Goal: Task Accomplishment & Management: Use online tool/utility

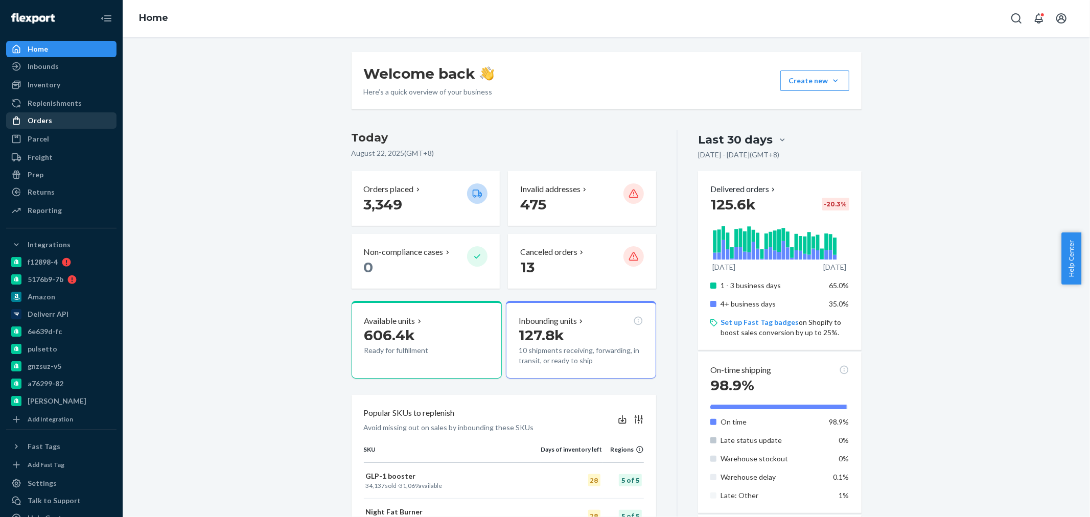
click at [29, 121] on div "Orders" at bounding box center [40, 121] width 25 height 10
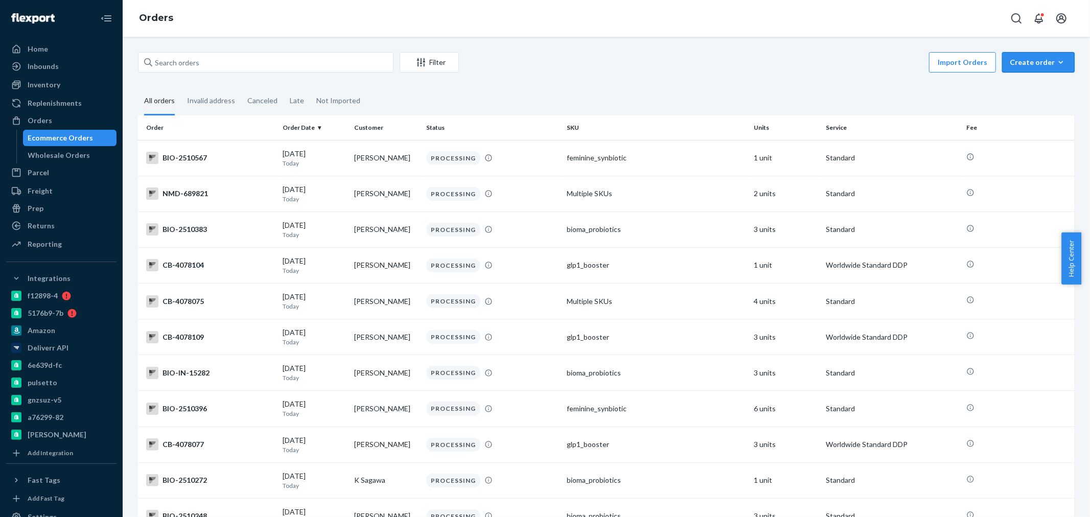
click at [1045, 68] on button "Create order Ecommerce order Removal order" at bounding box center [1039, 62] width 73 height 20
click at [656, 36] on div "Orders" at bounding box center [607, 18] width 968 height 37
click at [1027, 59] on div "Create order" at bounding box center [1038, 62] width 57 height 10
click at [808, 88] on fieldset "All orders Invalid address Canceled Late Not Imported" at bounding box center [606, 101] width 937 height 28
